Goal: Find specific page/section: Find specific page/section

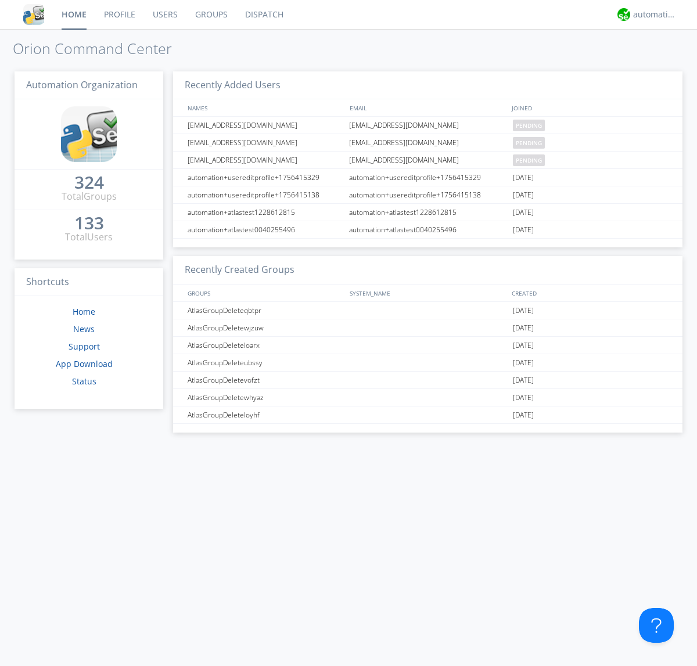
click at [263, 15] on link "Dispatch" at bounding box center [264, 14] width 56 height 29
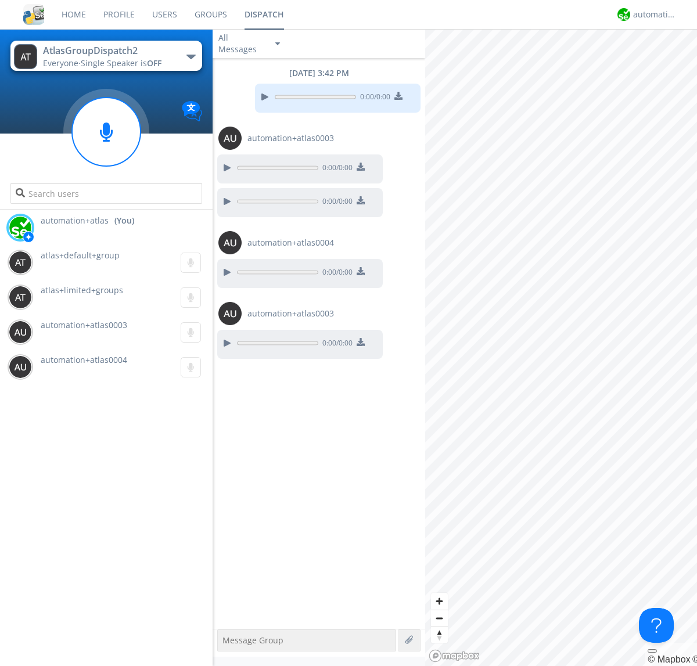
click at [191, 56] on div "button" at bounding box center [190, 57] width 9 height 5
click at [0, 0] on span "AtlasGroupDispatch" at bounding box center [0, 0] width 0 height 0
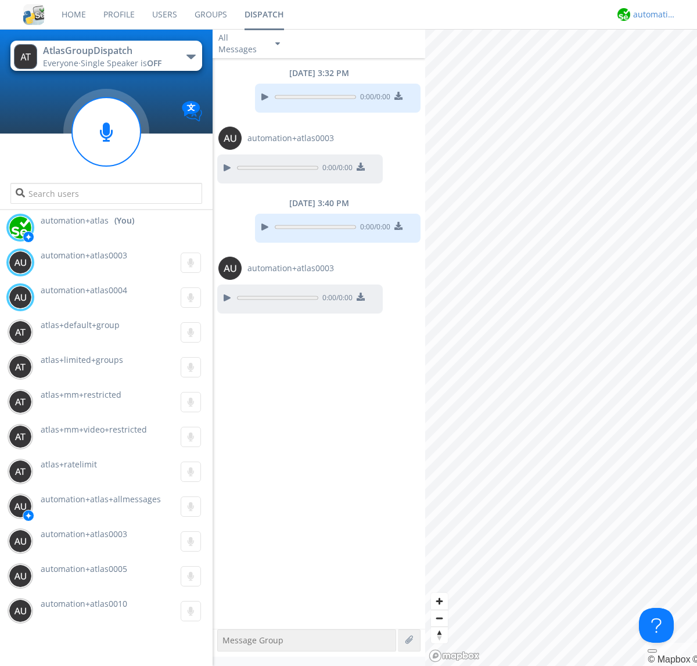
click at [652, 15] on div "automation+atlas" at bounding box center [655, 15] width 44 height 12
